Goal: Find specific page/section: Find specific page/section

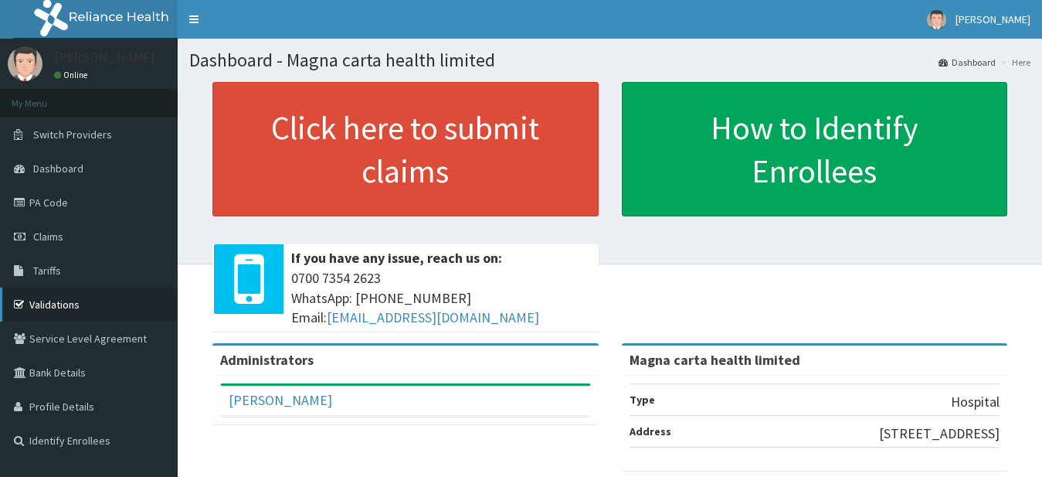
click at [91, 303] on link "Validations" at bounding box center [89, 304] width 178 height 34
click at [83, 298] on link "Validations" at bounding box center [89, 304] width 178 height 34
